Goal: Task Accomplishment & Management: Manage account settings

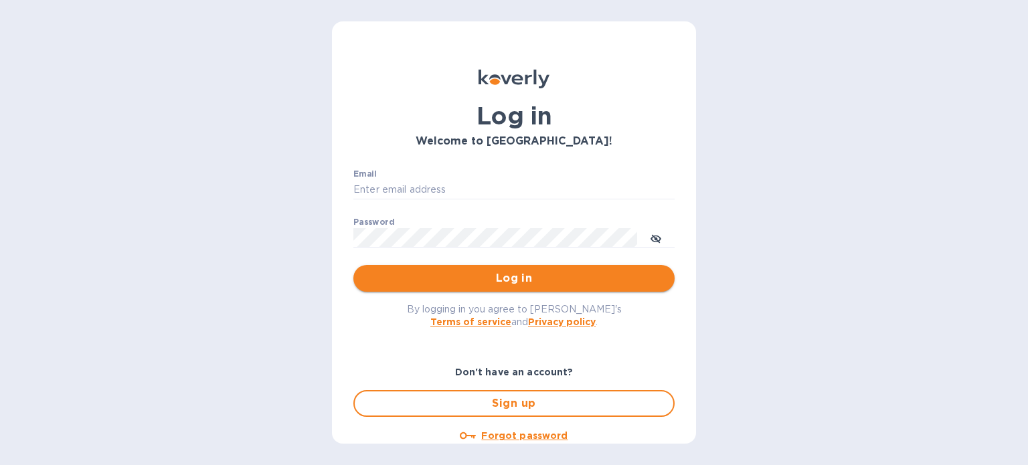
type input "accounts@cerestaurants.com"
click at [556, 283] on span "Log in" at bounding box center [514, 278] width 300 height 16
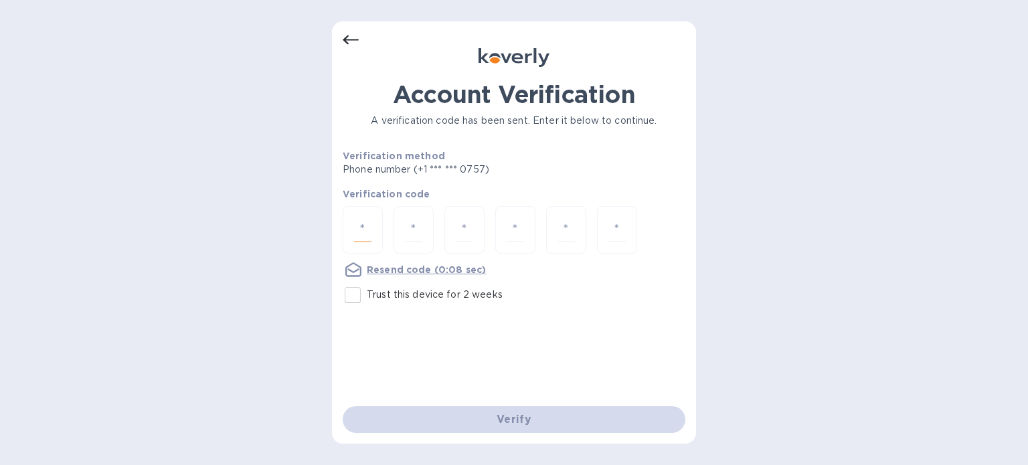
click at [354, 240] on input "number" at bounding box center [362, 229] width 17 height 25
type input "3"
type input "1"
type input "9"
type input "0"
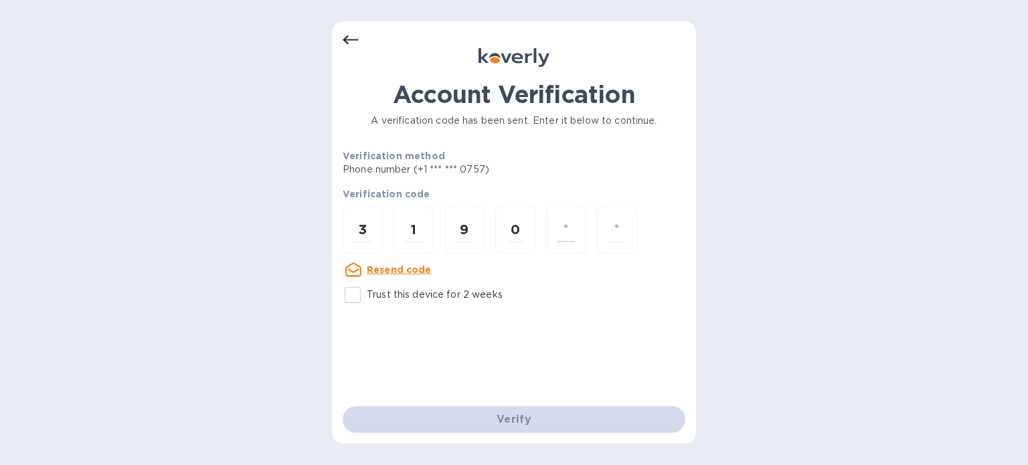
type input "1"
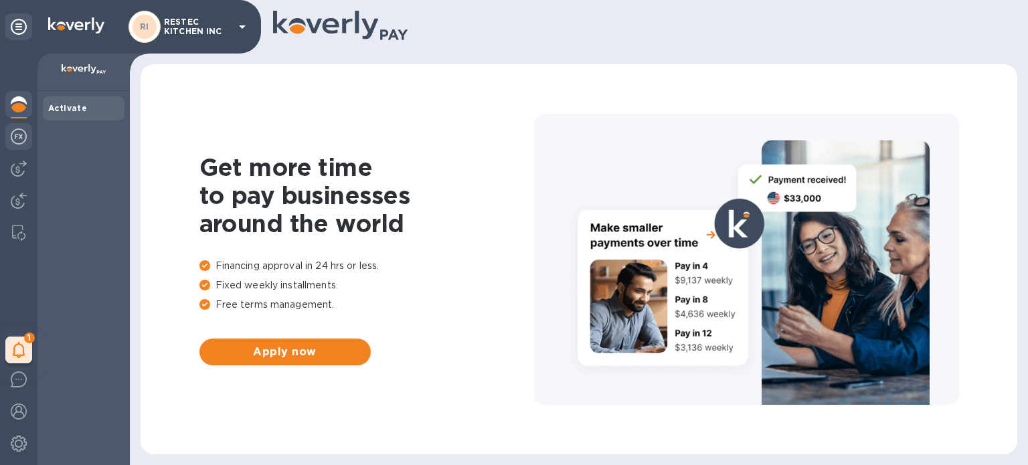
click at [19, 136] on img at bounding box center [19, 136] width 16 height 16
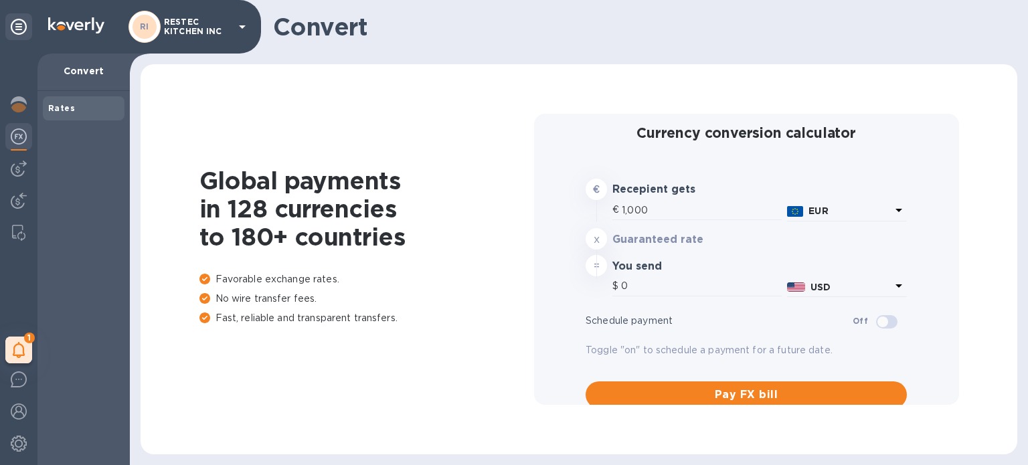
type input "1,182.4"
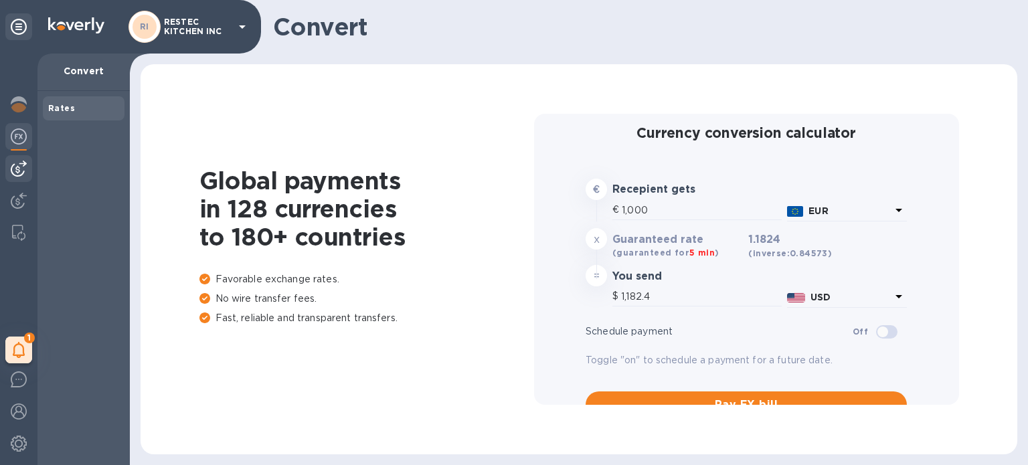
click at [21, 181] on div at bounding box center [18, 168] width 27 height 27
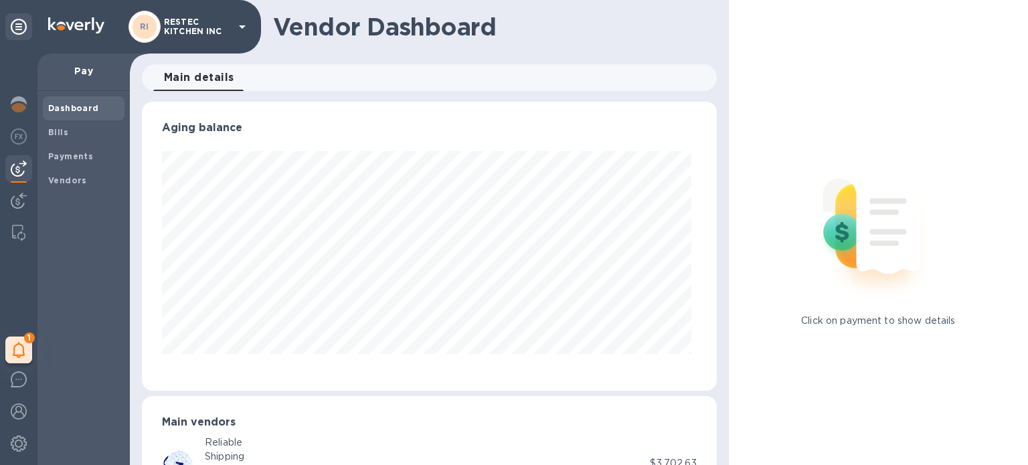
scroll to position [289, 569]
click at [20, 205] on img at bounding box center [19, 201] width 16 height 16
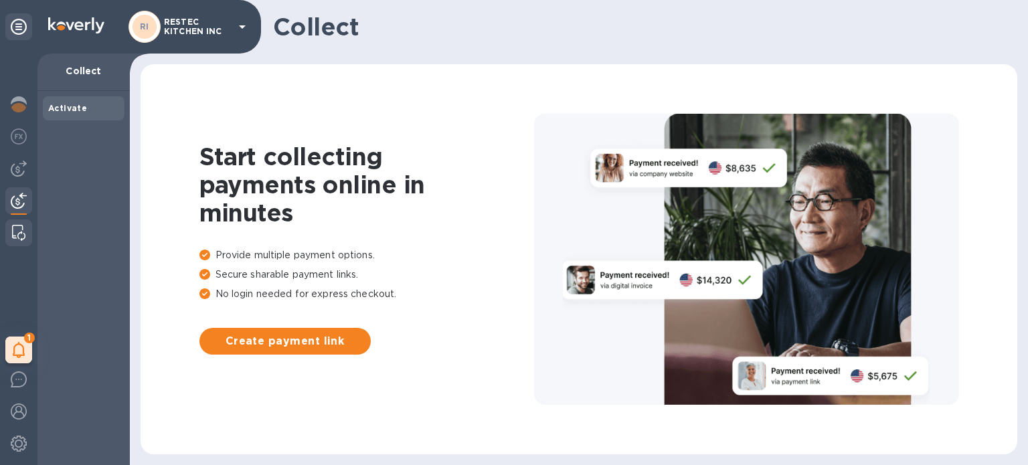
click at [14, 234] on img at bounding box center [18, 233] width 13 height 16
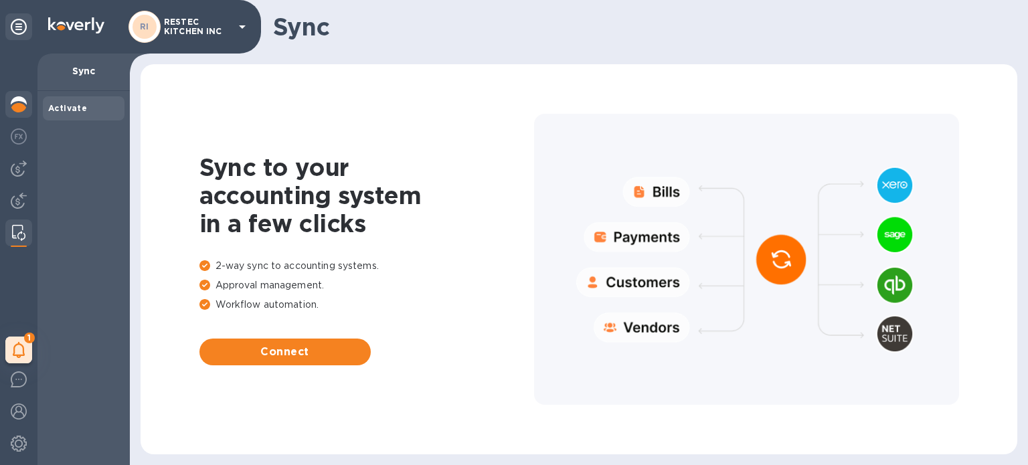
click at [24, 94] on div at bounding box center [18, 105] width 27 height 29
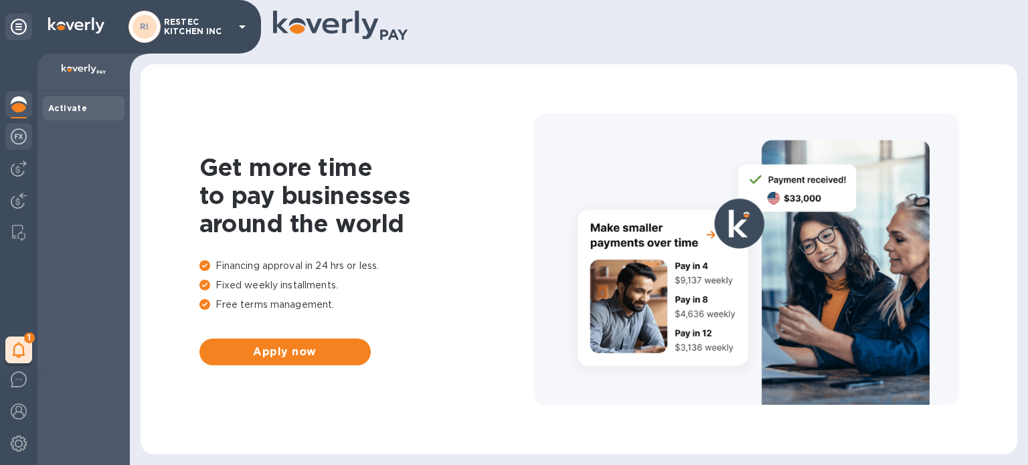
click at [22, 130] on img at bounding box center [19, 136] width 16 height 16
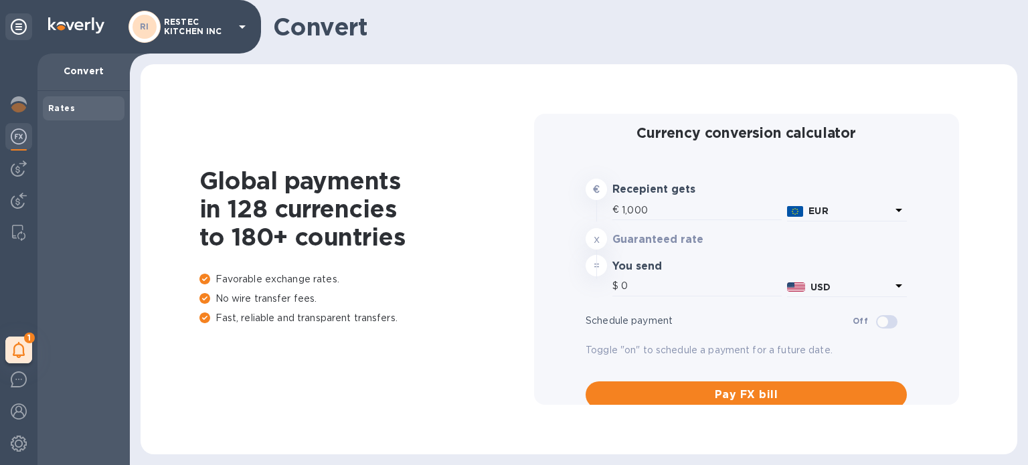
type input "1,182.4"
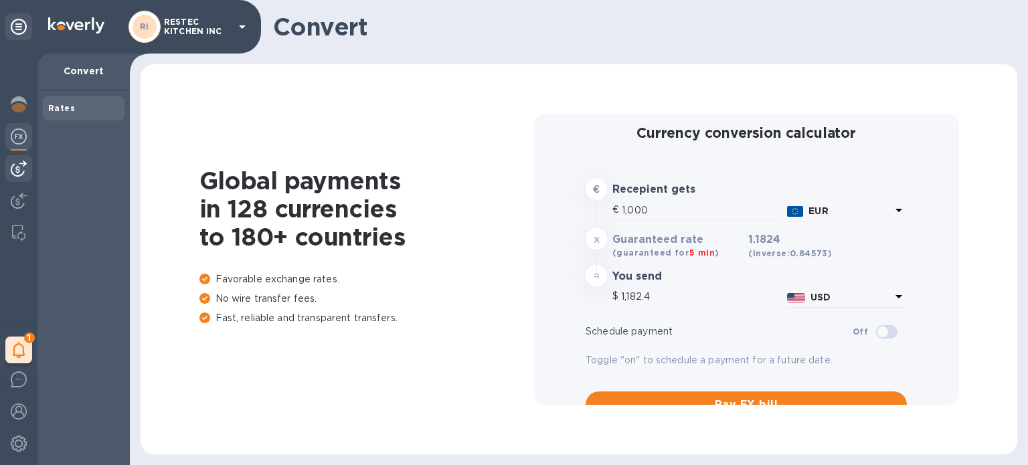
click at [20, 179] on div at bounding box center [18, 168] width 27 height 27
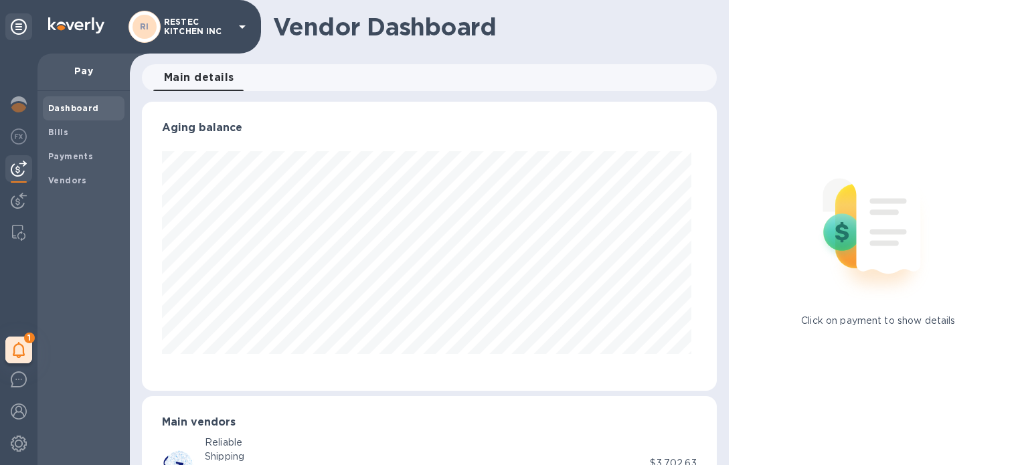
scroll to position [289, 569]
click at [94, 68] on p "Pay" at bounding box center [83, 70] width 71 height 13
click at [62, 133] on b "Bills" at bounding box center [58, 132] width 20 height 10
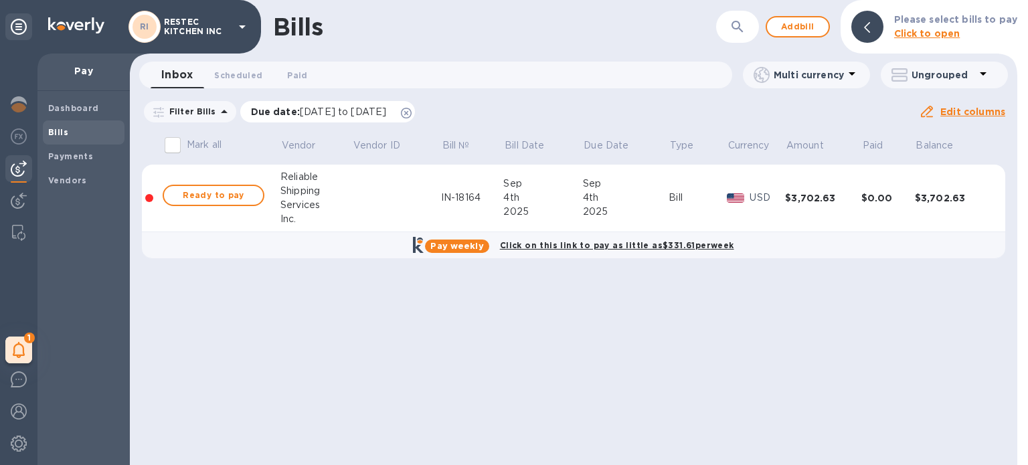
click at [412, 112] on icon at bounding box center [406, 113] width 11 height 11
click at [210, 196] on span "Ready to pay" at bounding box center [214, 195] width 78 height 16
checkbox input "true"
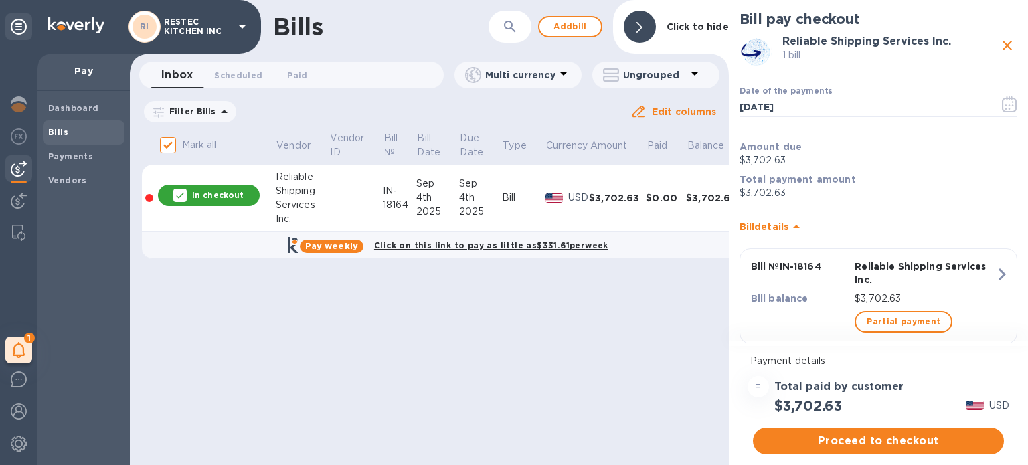
scroll to position [28, 0]
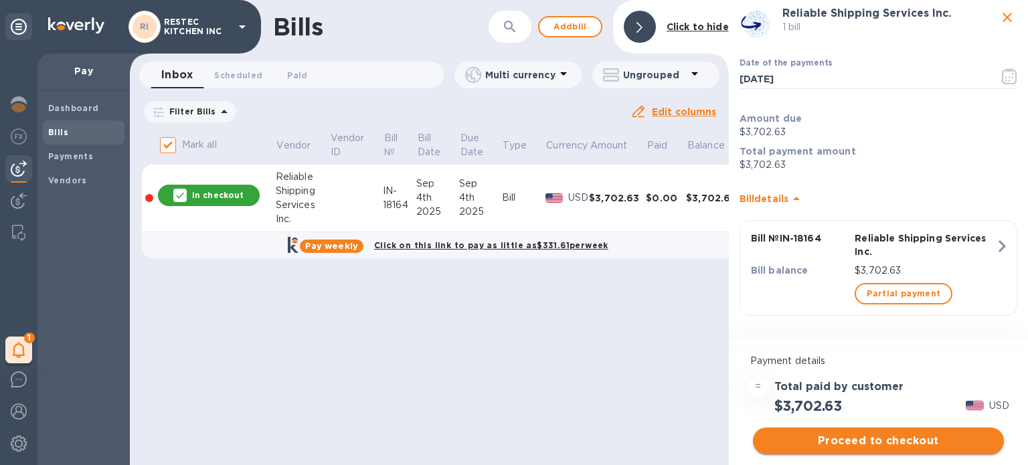
click at [883, 440] on span "Proceed to checkout" at bounding box center [878, 441] width 230 height 16
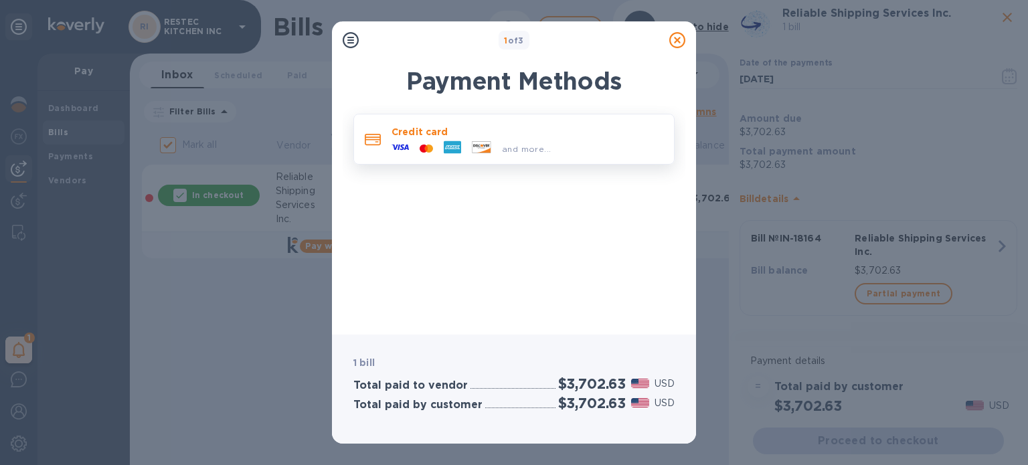
click at [508, 126] on p "Credit card" at bounding box center [527, 131] width 272 height 13
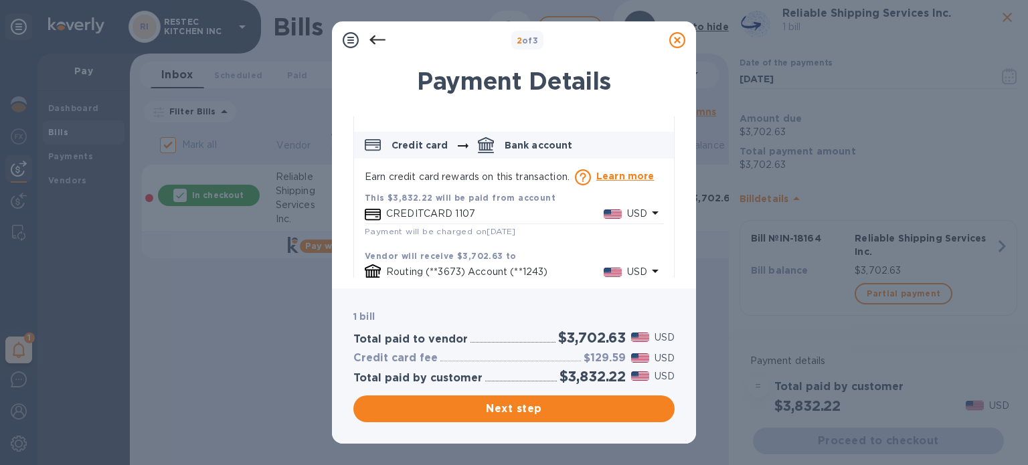
scroll to position [80, 0]
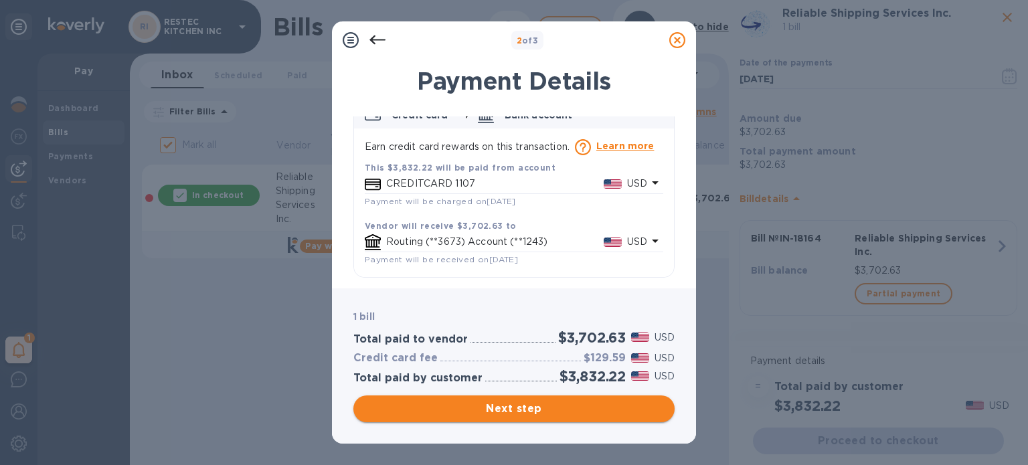
click at [553, 405] on span "Next step" at bounding box center [514, 409] width 300 height 16
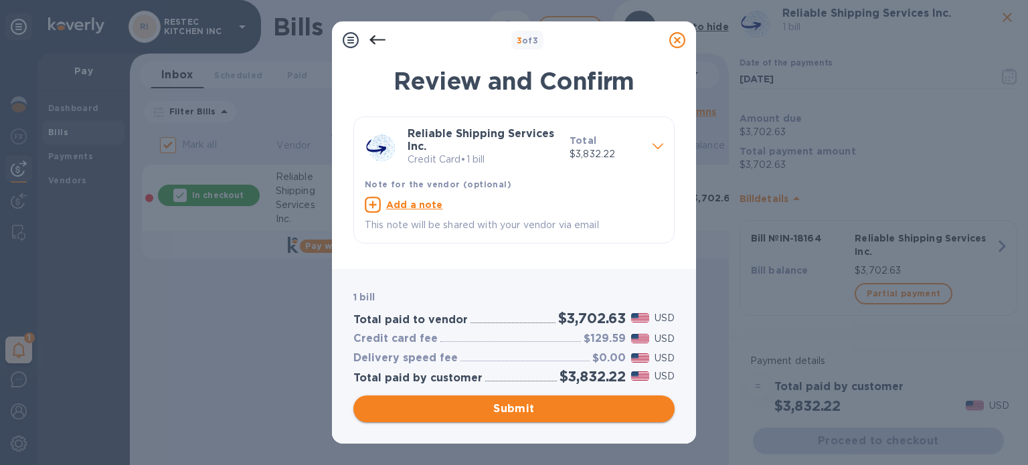
click at [571, 412] on span "Submit" at bounding box center [514, 409] width 300 height 16
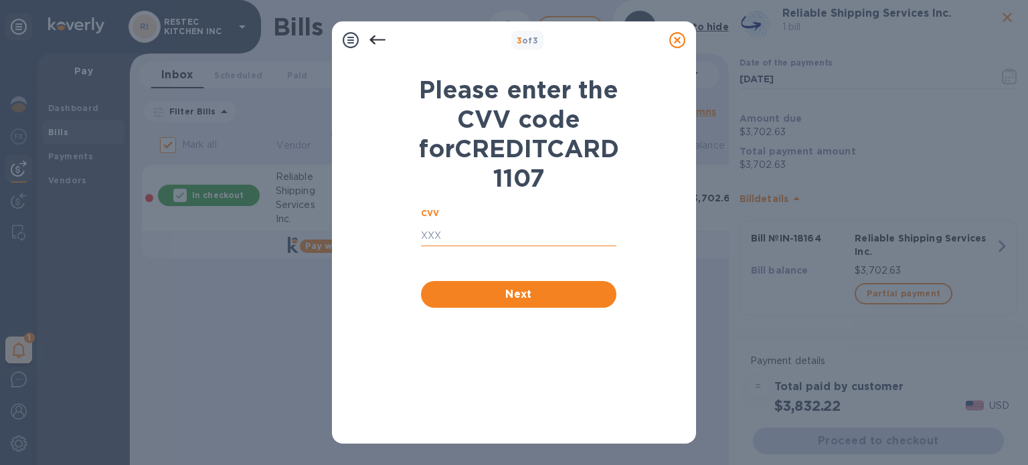
click at [523, 246] on input "text" at bounding box center [518, 236] width 195 height 20
type input "705"
click at [543, 302] on span "Next" at bounding box center [519, 294] width 174 height 16
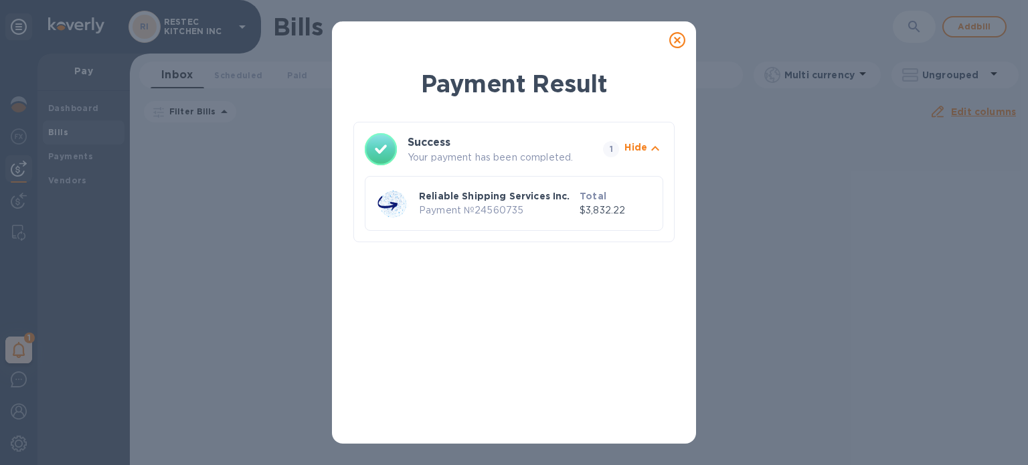
click at [674, 41] on icon at bounding box center [677, 40] width 16 height 16
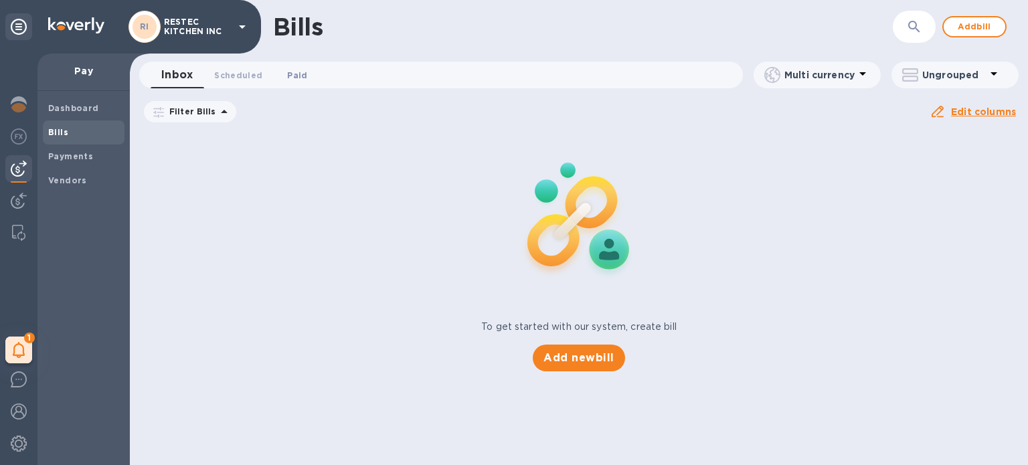
click at [296, 74] on span "Paid 0" at bounding box center [297, 75] width 20 height 14
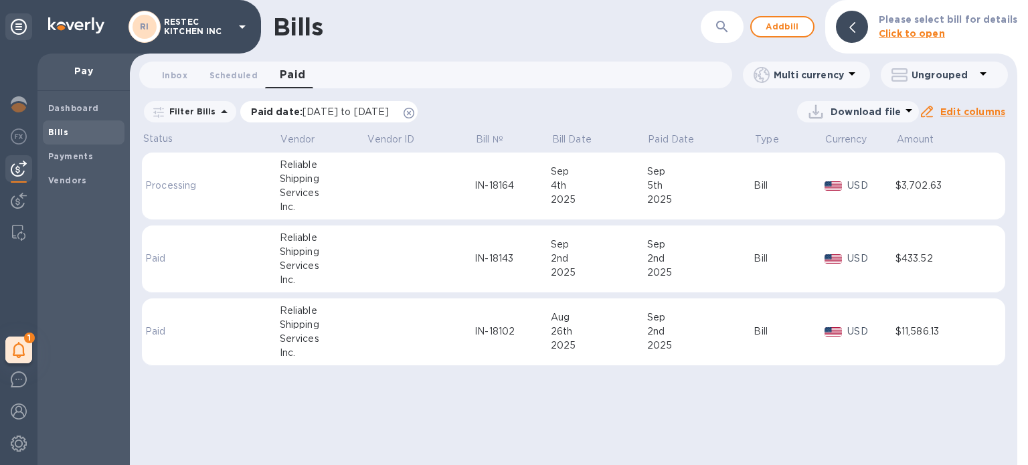
click at [414, 110] on icon at bounding box center [408, 113] width 11 height 11
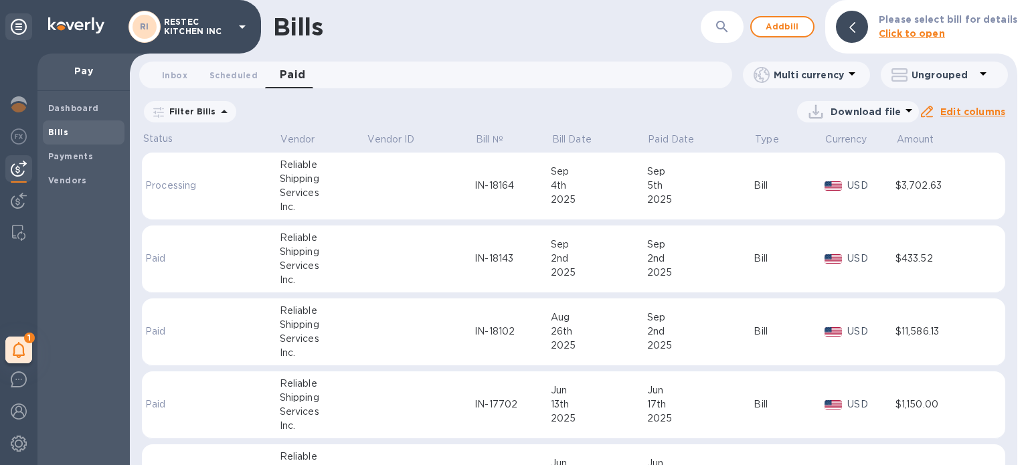
click at [389, 180] on td at bounding box center [421, 187] width 108 height 68
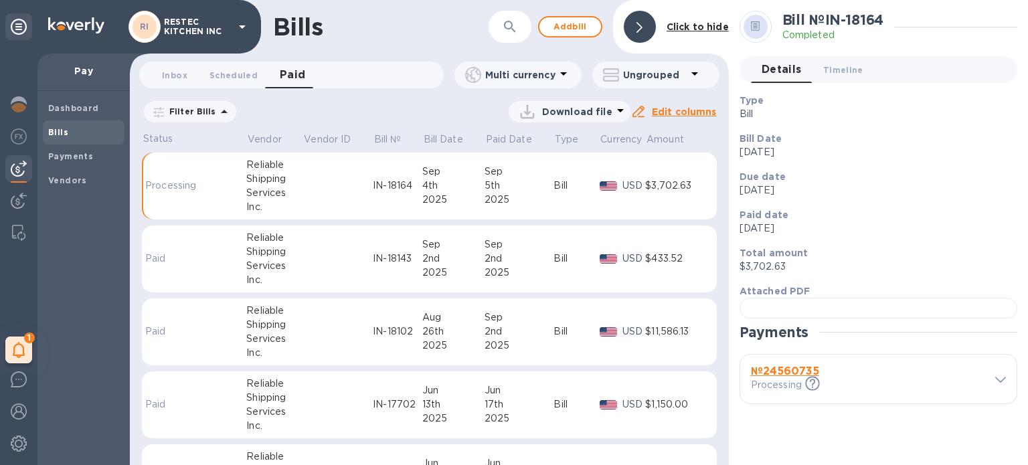
click at [541, 173] on div "Sep" at bounding box center [519, 172] width 70 height 14
click at [622, 110] on icon at bounding box center [620, 110] width 16 height 16
click at [434, 202] on div at bounding box center [514, 232] width 1028 height 465
click at [165, 181] on p "Processing" at bounding box center [172, 186] width 54 height 14
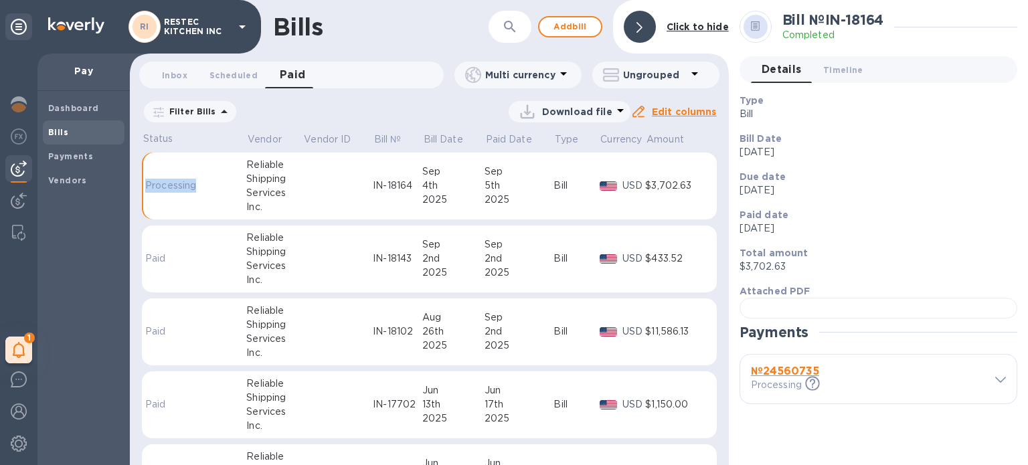
click at [165, 181] on p "Processing" at bounding box center [172, 186] width 54 height 14
click at [479, 199] on div "2025" at bounding box center [453, 200] width 62 height 14
click at [597, 191] on div at bounding box center [608, 186] width 23 height 15
click at [553, 189] on div "Bill" at bounding box center [575, 186] width 45 height 14
